Goal: Check status: Check status

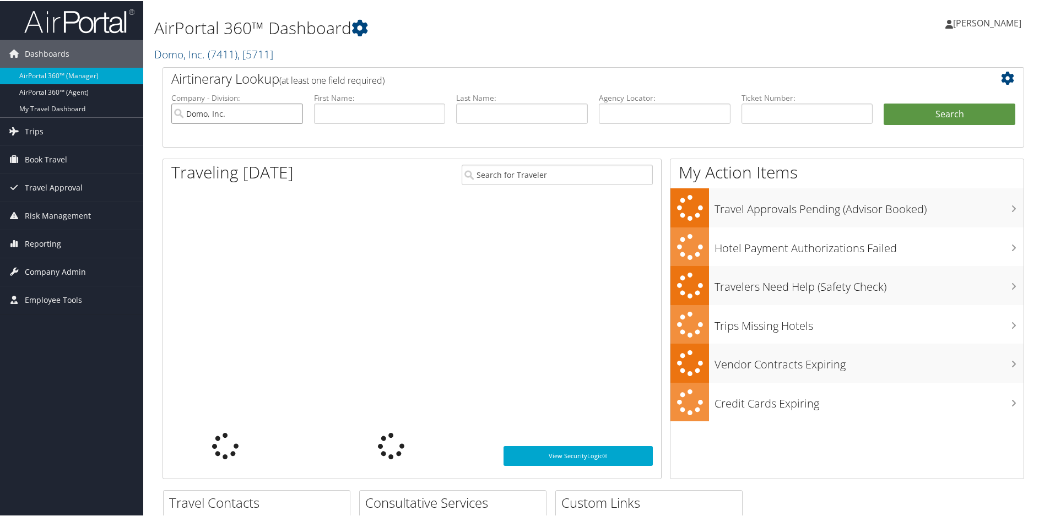
click at [293, 116] on input "Domo, Inc." at bounding box center [237, 112] width 132 height 20
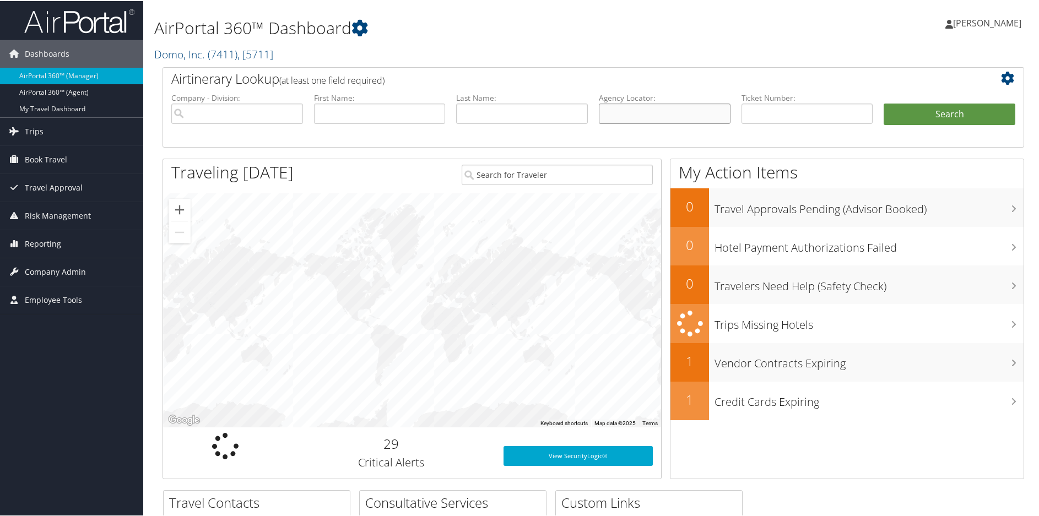
click at [611, 115] on input "text" at bounding box center [665, 112] width 132 height 20
paste input "BSDDZQ"
type input "BSDDZQ"
click at [944, 110] on button "Search" at bounding box center [950, 113] width 132 height 22
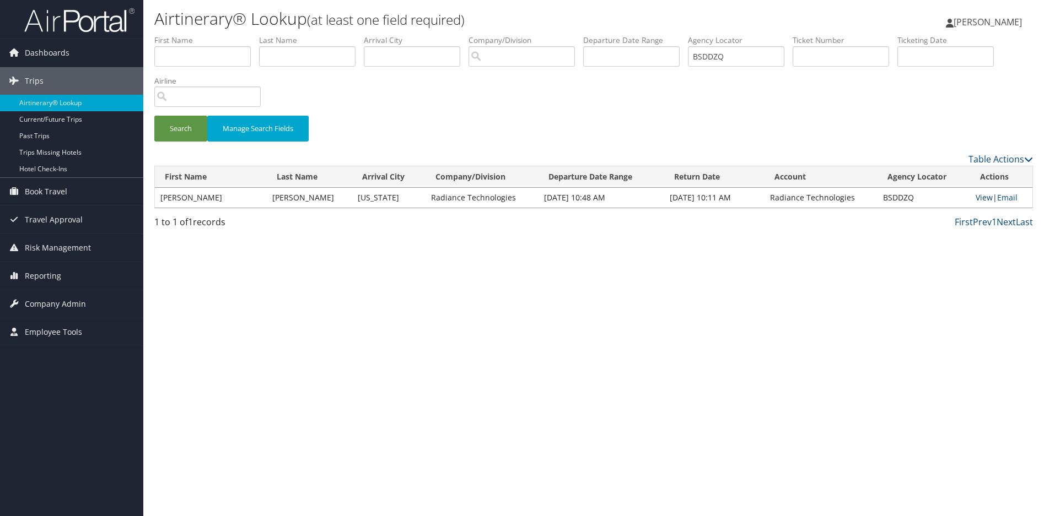
click at [979, 199] on link "View" at bounding box center [983, 197] width 17 height 10
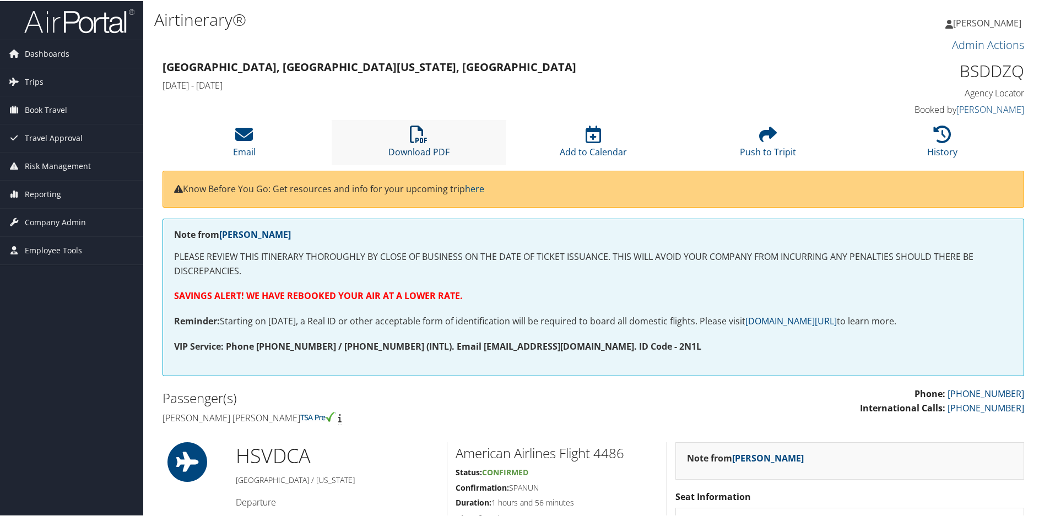
click at [413, 132] on icon at bounding box center [419, 134] width 18 height 18
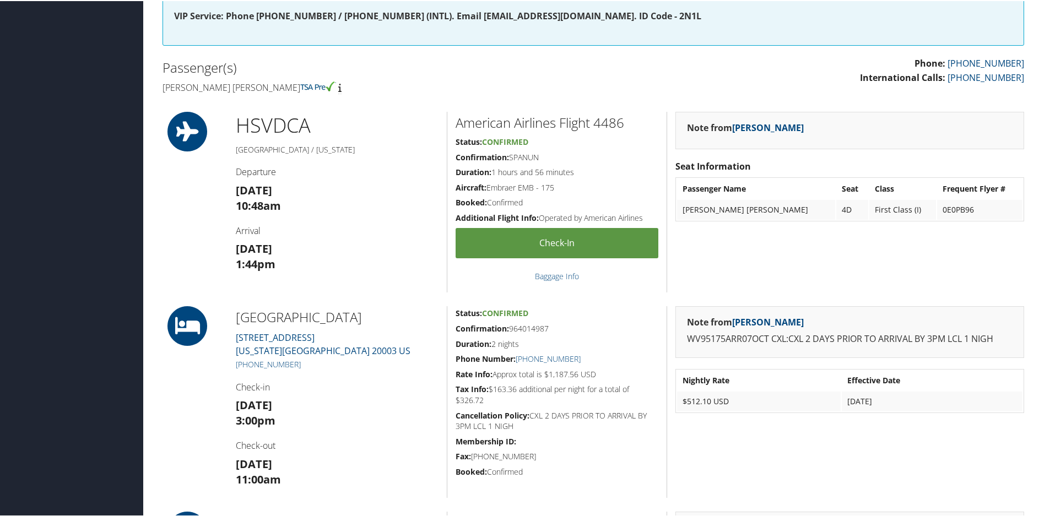
scroll to position [276, 0]
